Goal: Task Accomplishment & Management: Use online tool/utility

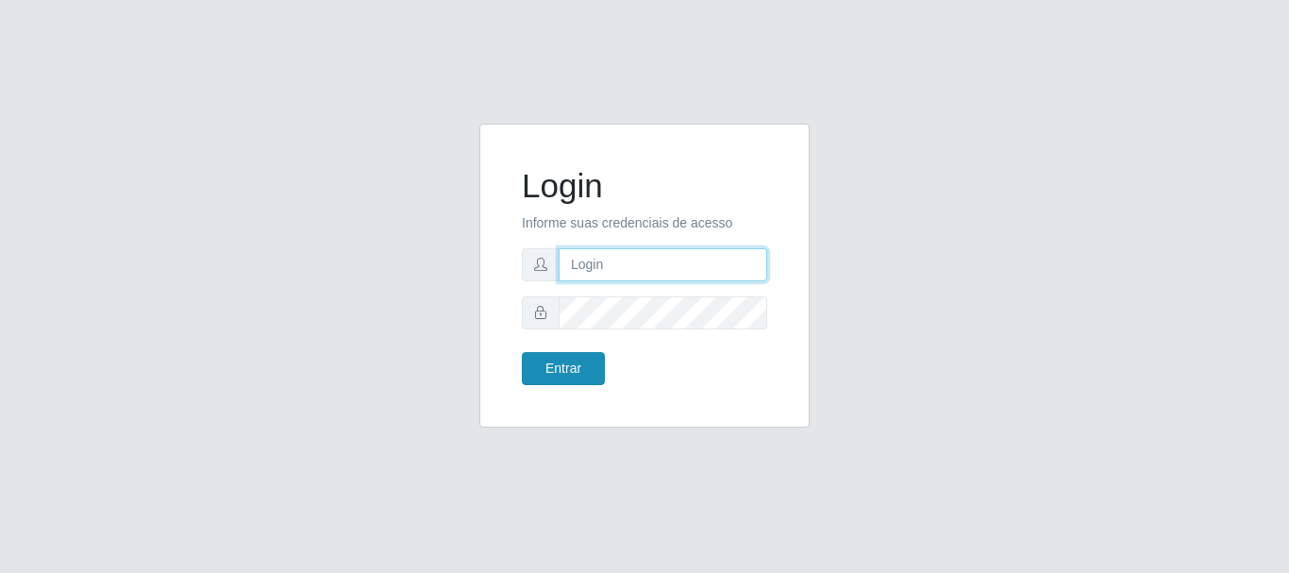
type input "elvis@casatudo"
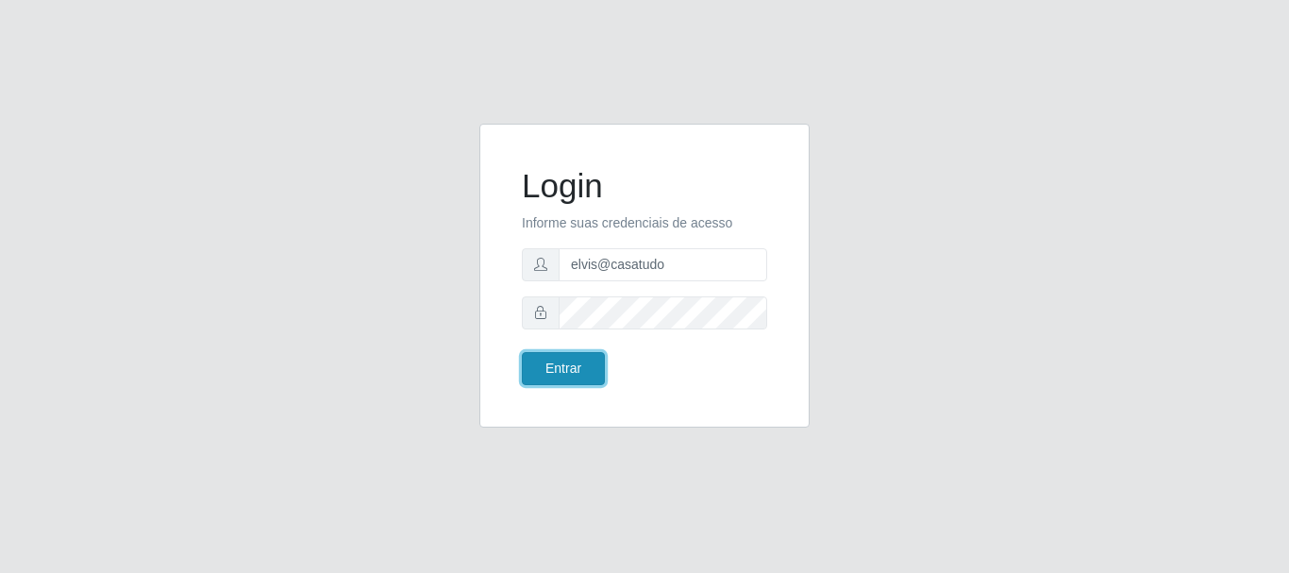
click at [575, 358] on button "Entrar" at bounding box center [563, 368] width 83 height 33
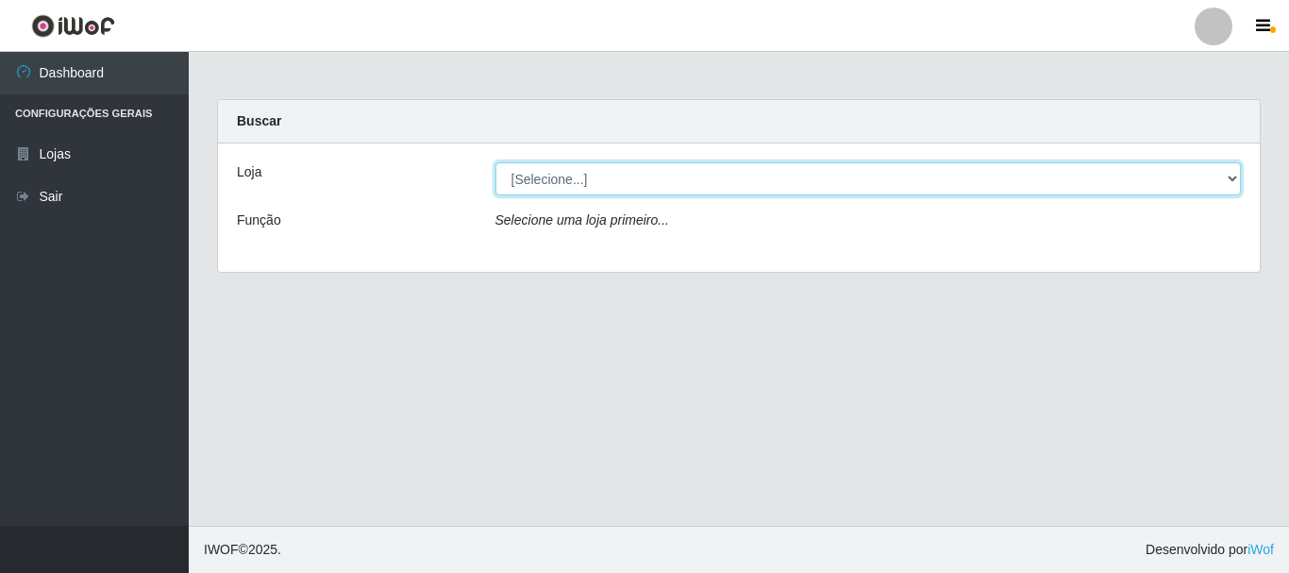
click at [567, 186] on select "[Selecione...] Casatudo BR" at bounding box center [869, 178] width 747 height 33
select select "197"
click at [496, 162] on select "[Selecione...] Casatudo BR" at bounding box center [869, 178] width 747 height 33
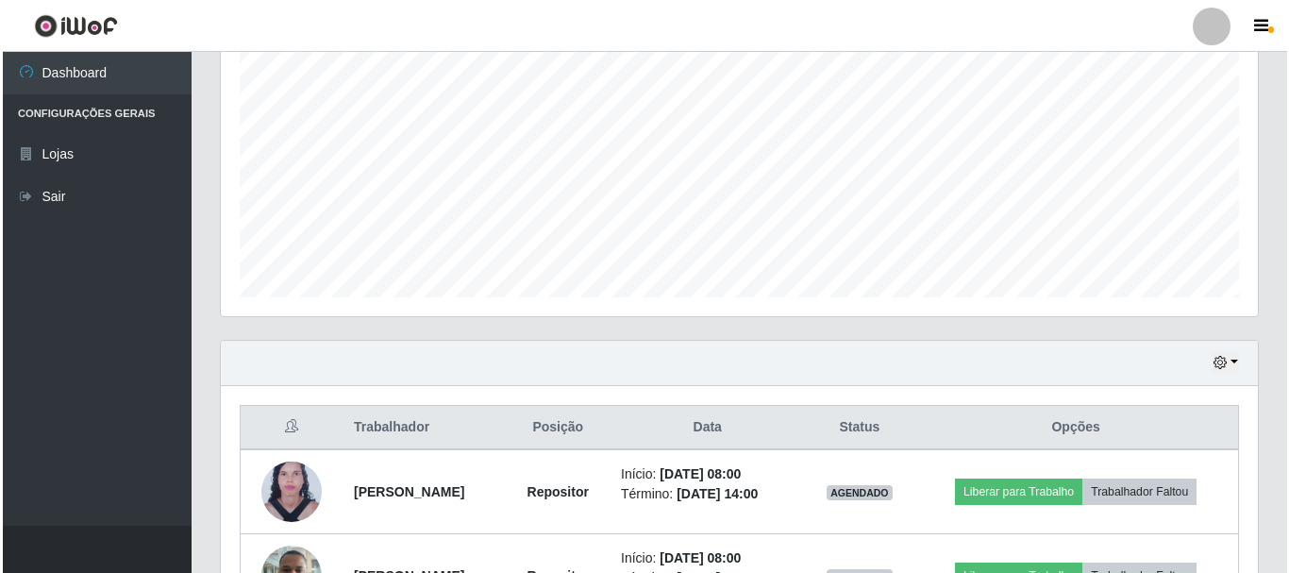
scroll to position [597, 0]
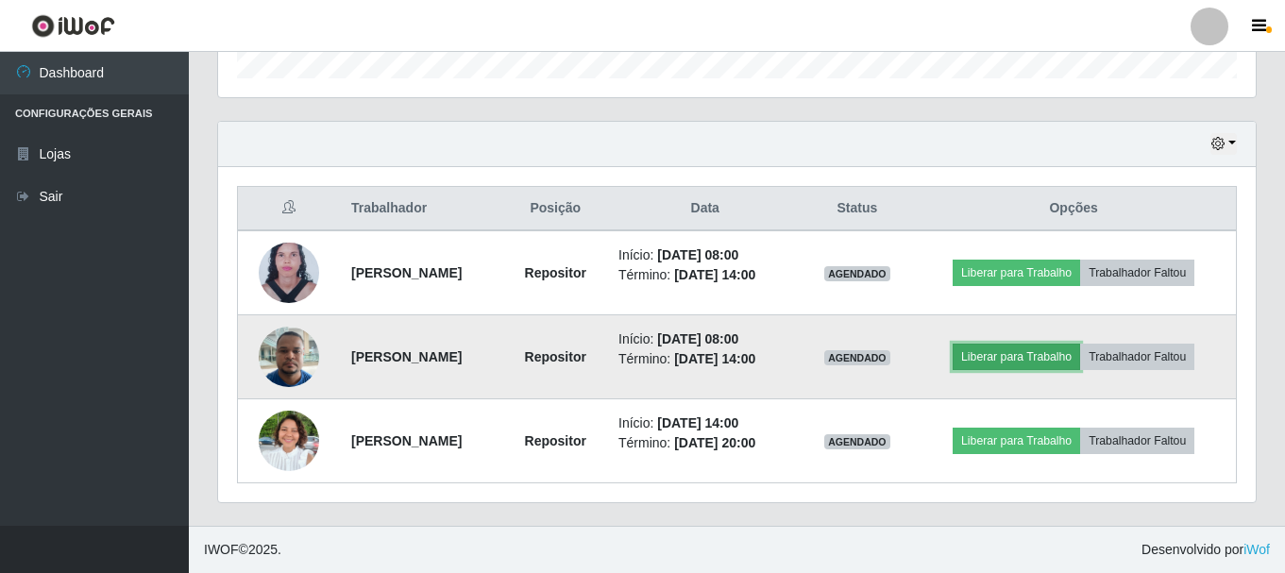
click at [1043, 360] on button "Liberar para Trabalho" at bounding box center [1015, 357] width 127 height 26
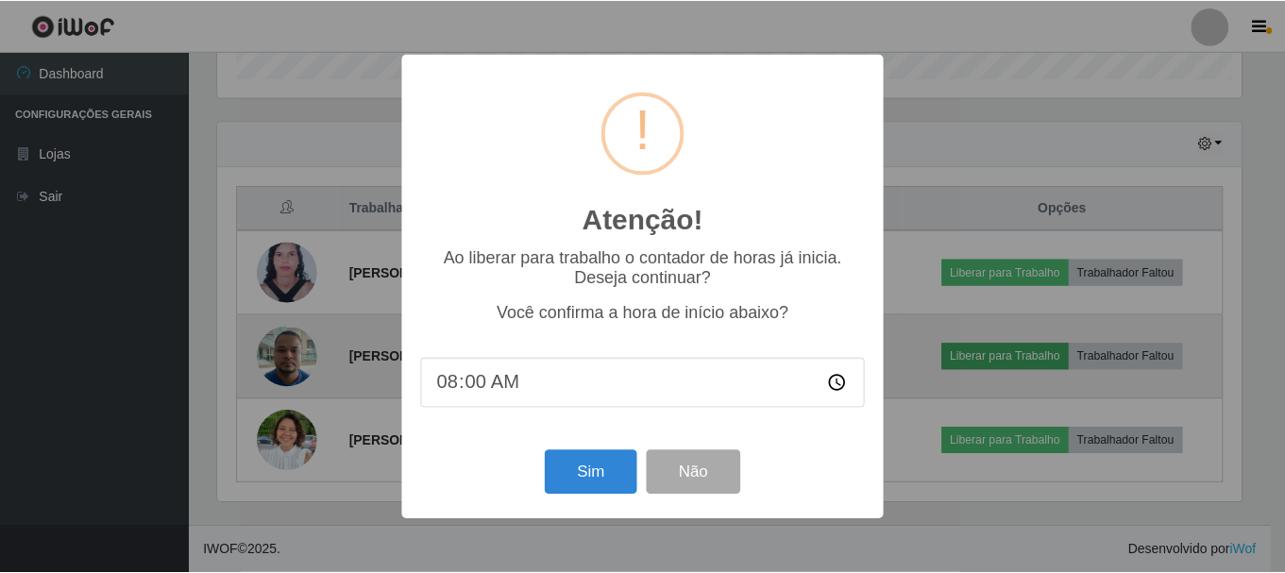
scroll to position [392, 1028]
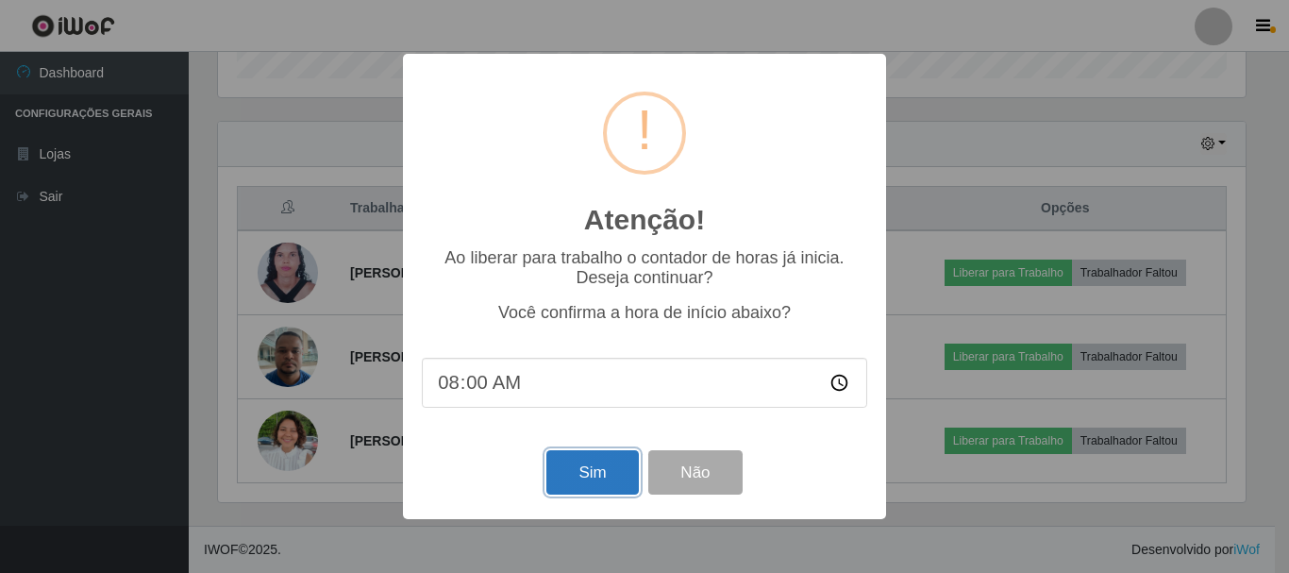
click at [596, 473] on button "Sim" at bounding box center [593, 472] width 92 height 44
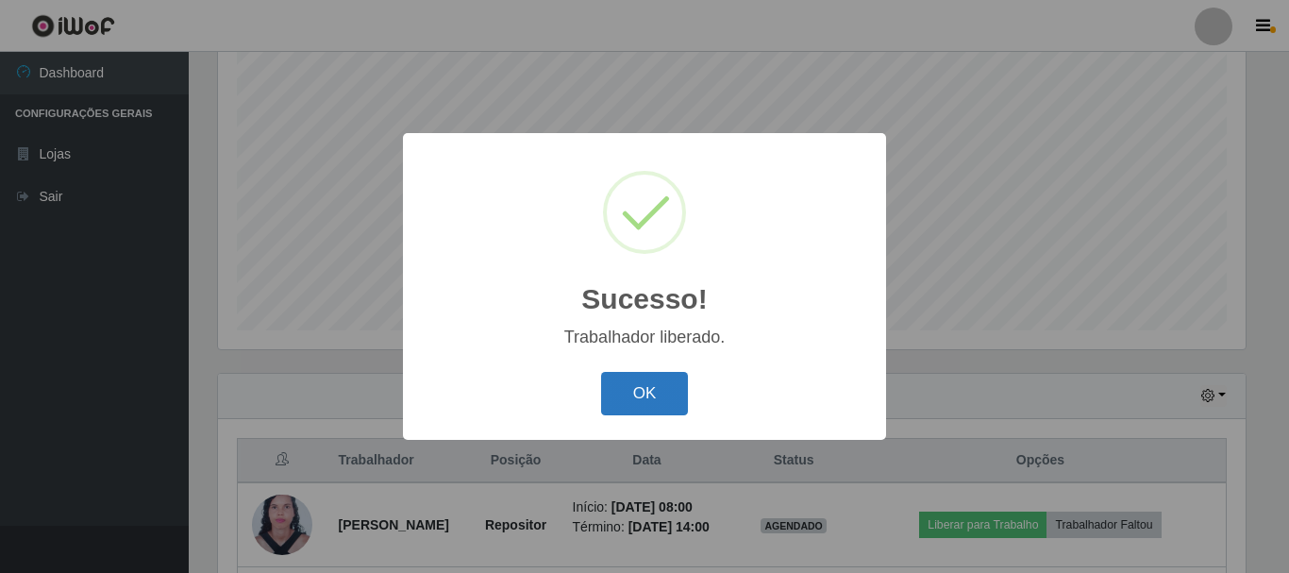
click at [680, 392] on button "OK" at bounding box center [645, 394] width 88 height 44
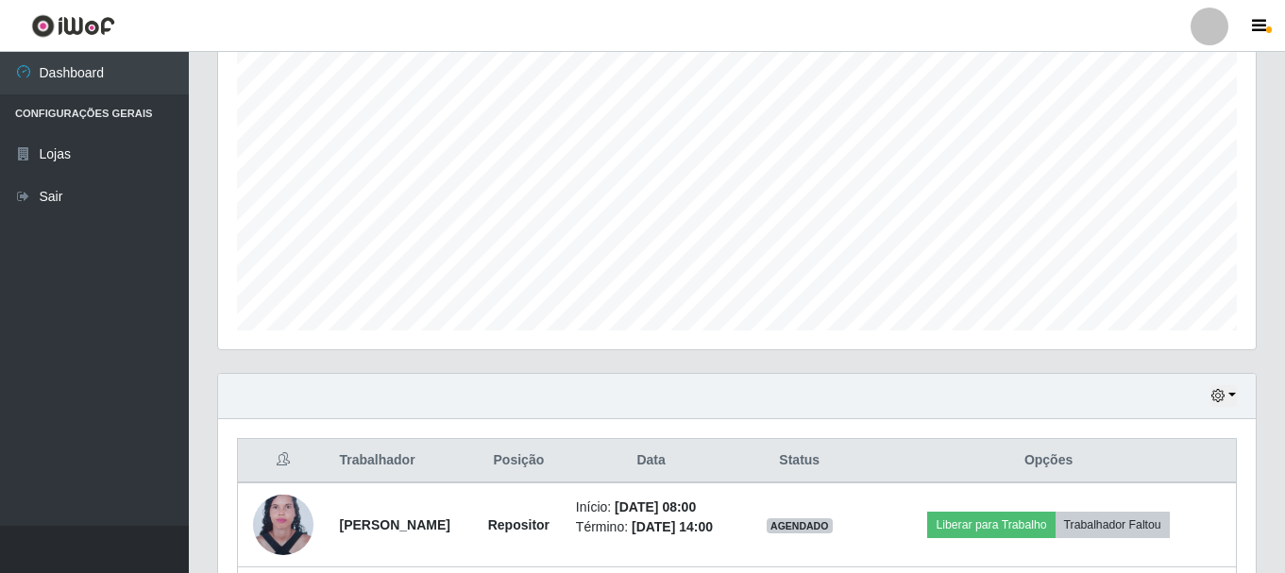
scroll to position [533, 0]
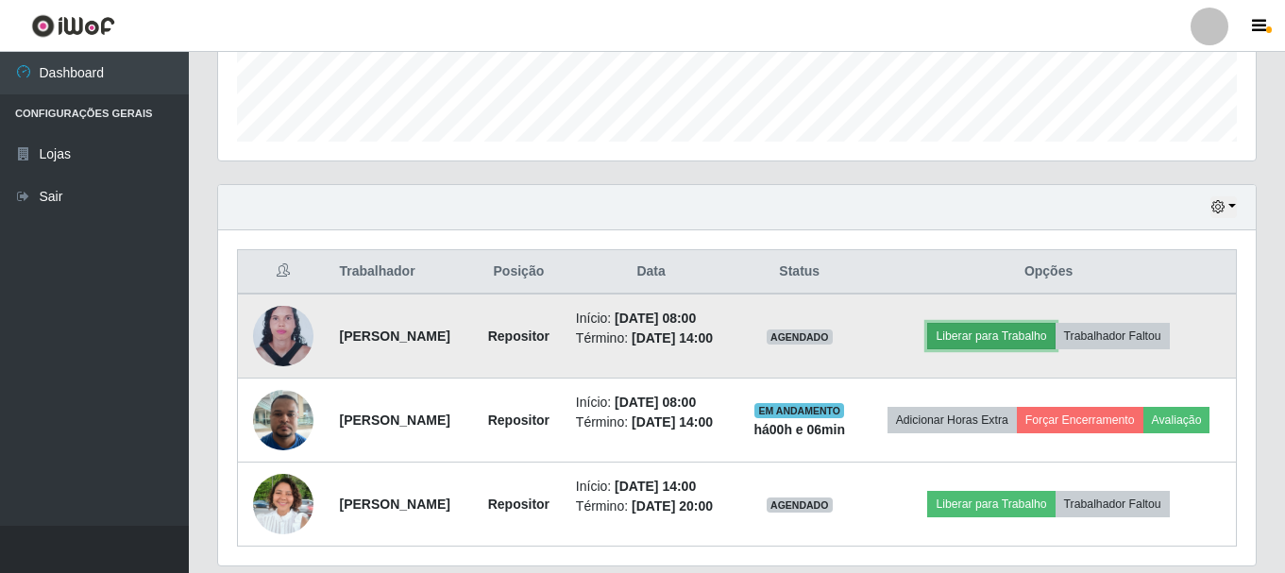
click at [1008, 339] on button "Liberar para Trabalho" at bounding box center [990, 336] width 127 height 26
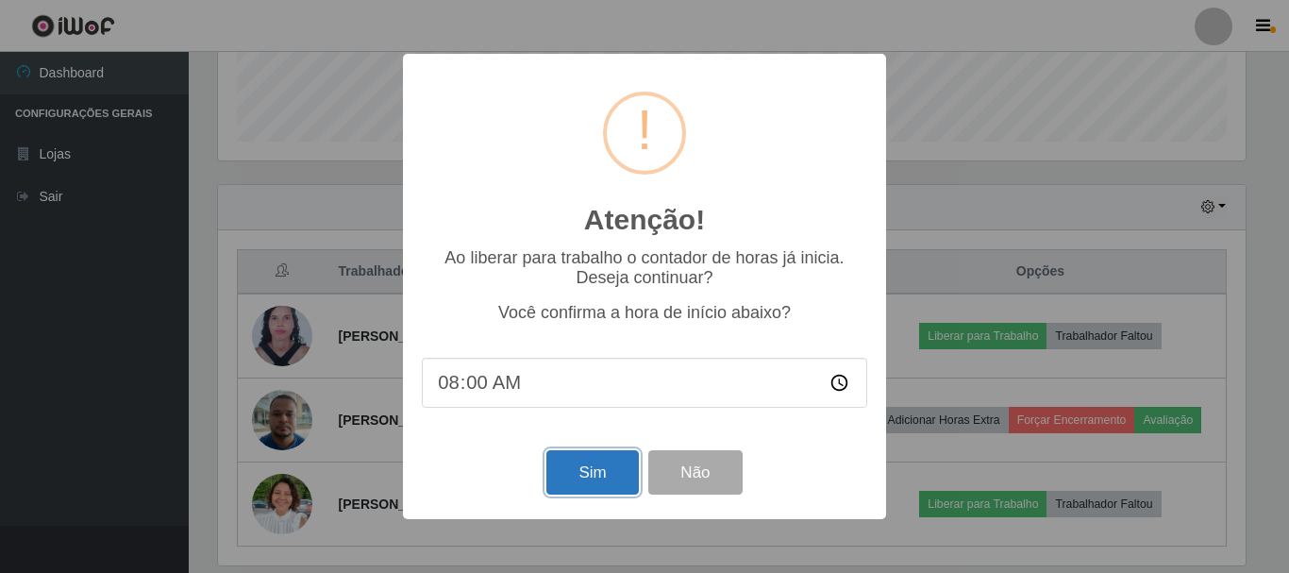
click at [584, 484] on button "Sim" at bounding box center [593, 472] width 92 height 44
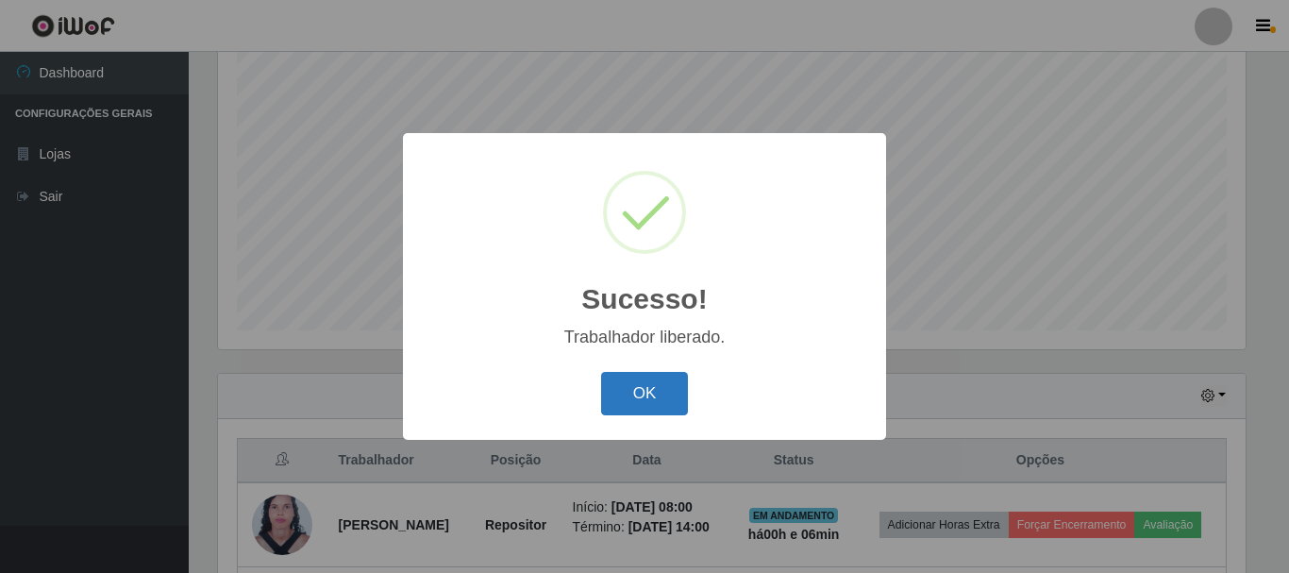
click at [672, 409] on button "OK" at bounding box center [645, 394] width 88 height 44
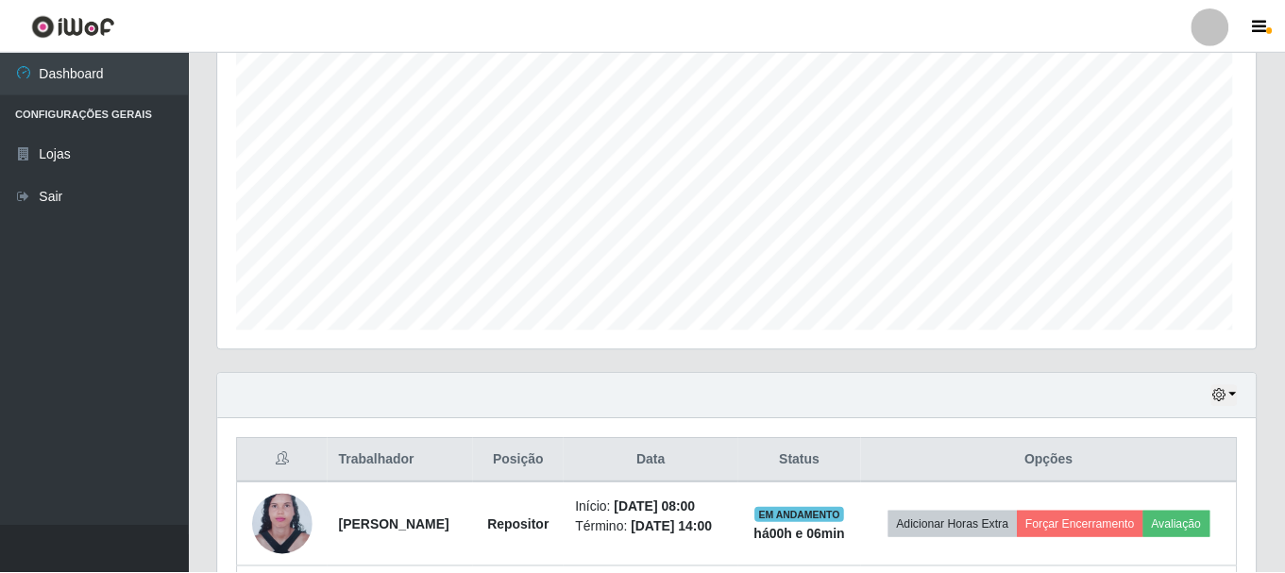
scroll to position [392, 1037]
